Goal: Navigation & Orientation: Find specific page/section

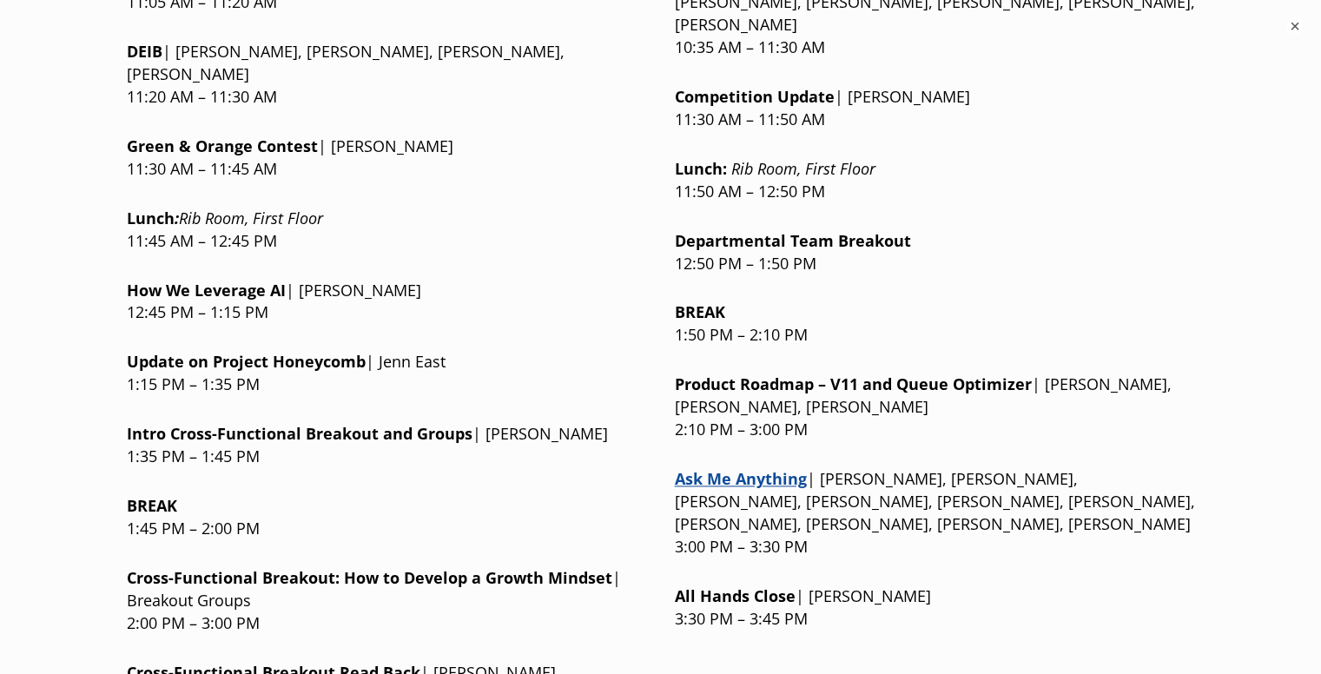
scroll to position [2280, 0]
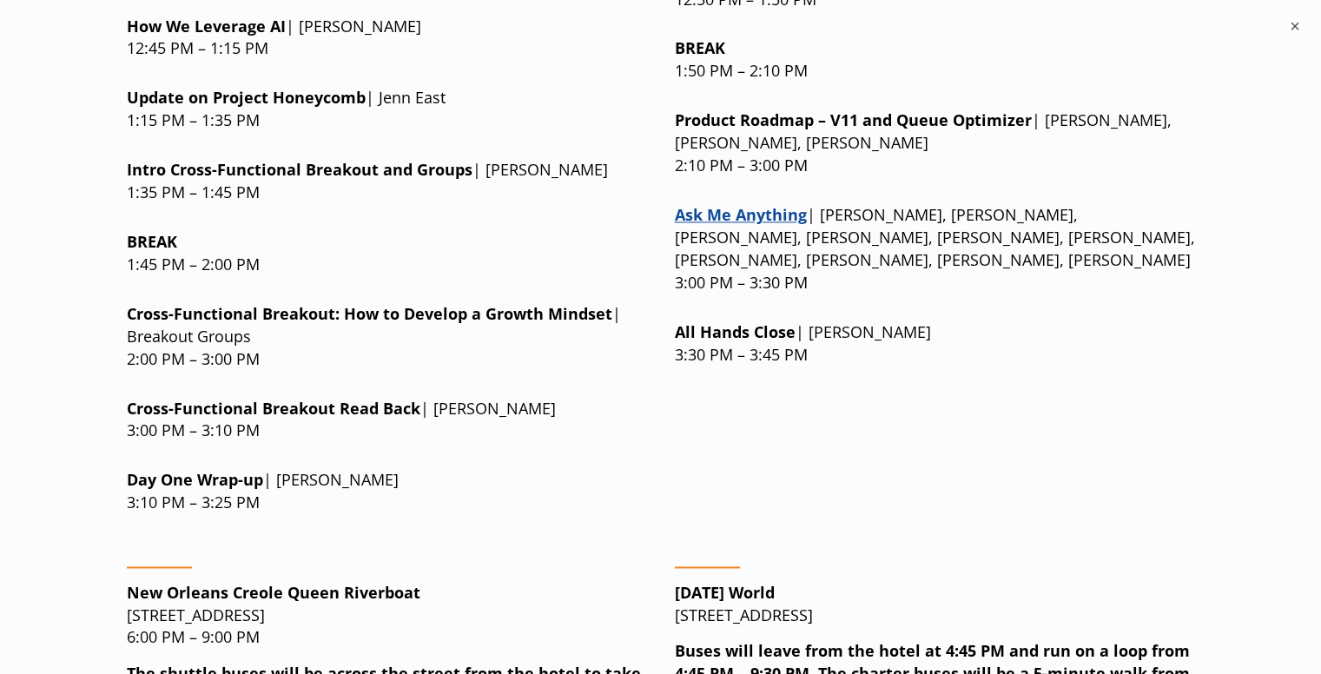
scroll to position [2540, 0]
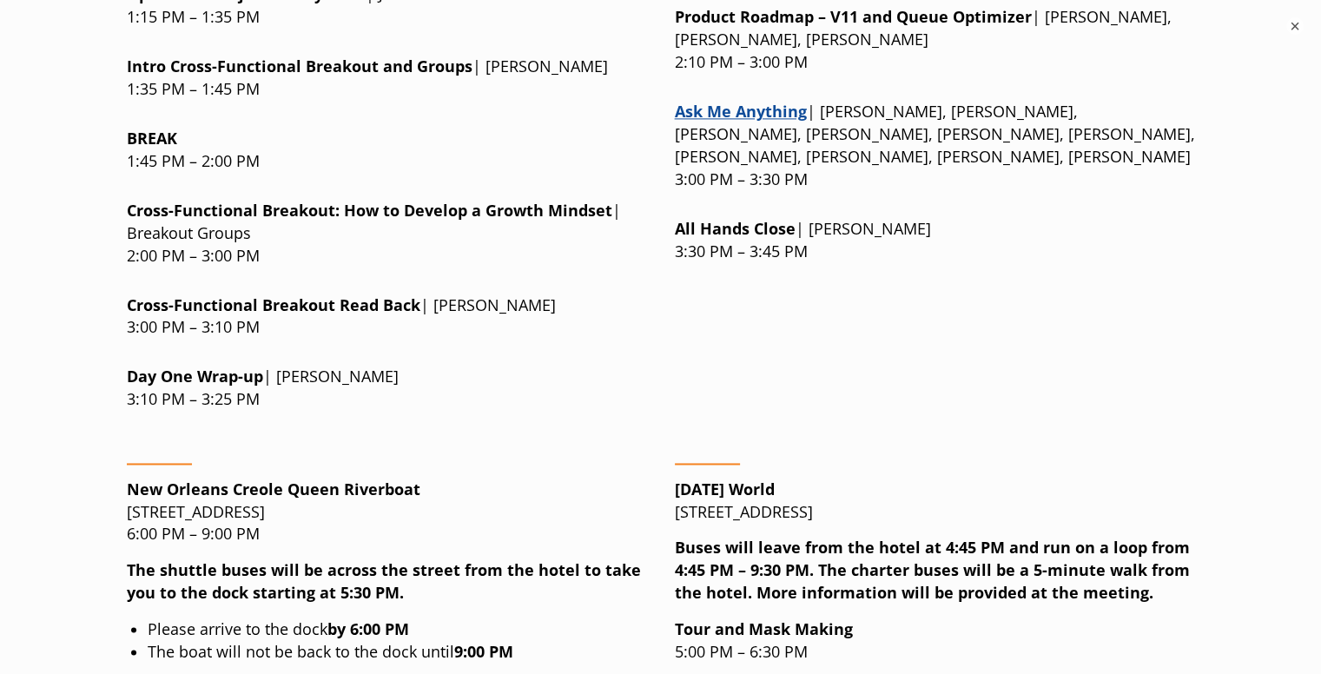
click at [520, 366] on p "Day One Wrap-up | [PERSON_NAME] 3:10 PM – 3:25 PM" at bounding box center [387, 388] width 520 height 45
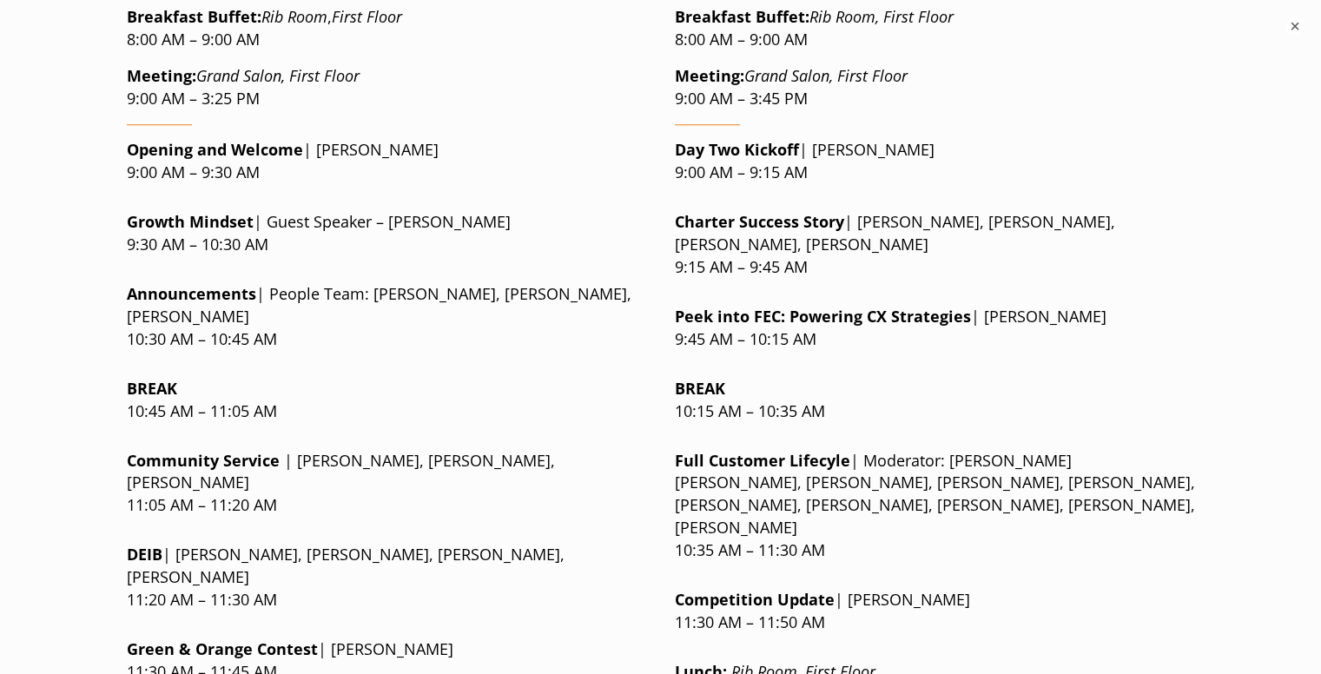
scroll to position [1671, 0]
